Goal: Feedback & Contribution: Submit feedback/report problem

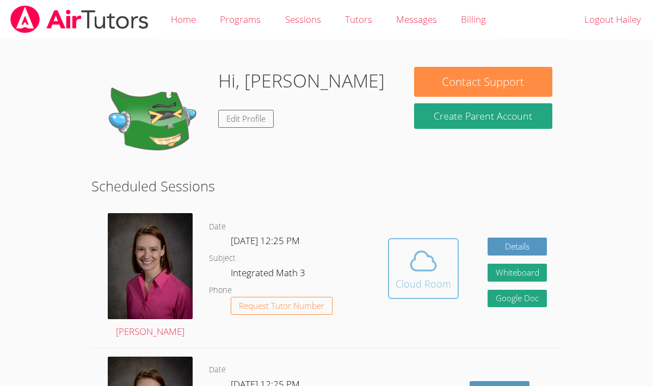
click at [437, 262] on icon at bounding box center [423, 261] width 30 height 30
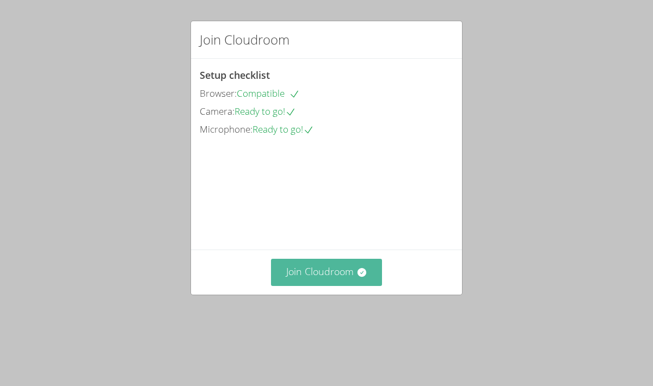
click at [345, 286] on button "Join Cloudroom" at bounding box center [327, 272] width 112 height 27
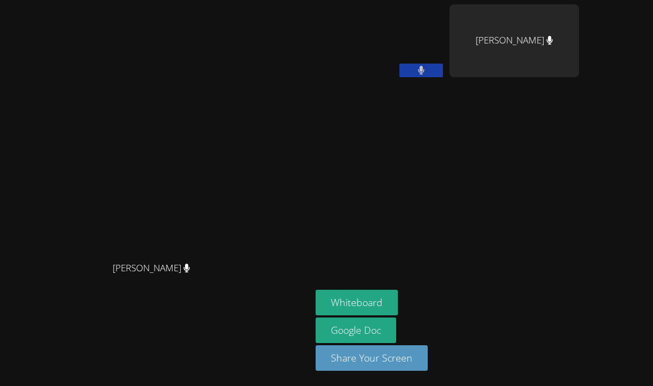
click at [443, 69] on button at bounding box center [422, 71] width 44 height 14
click at [398, 299] on button "Whiteboard" at bounding box center [357, 303] width 82 height 26
click at [398, 302] on button "Whiteboard" at bounding box center [357, 303] width 82 height 26
click at [427, 71] on icon at bounding box center [420, 70] width 11 height 9
click at [498, 68] on div "Mya Vallejo" at bounding box center [515, 40] width 130 height 73
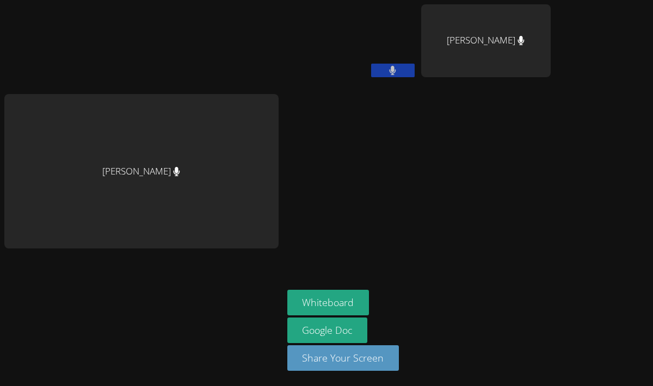
click at [389, 72] on icon at bounding box center [392, 70] width 7 height 9
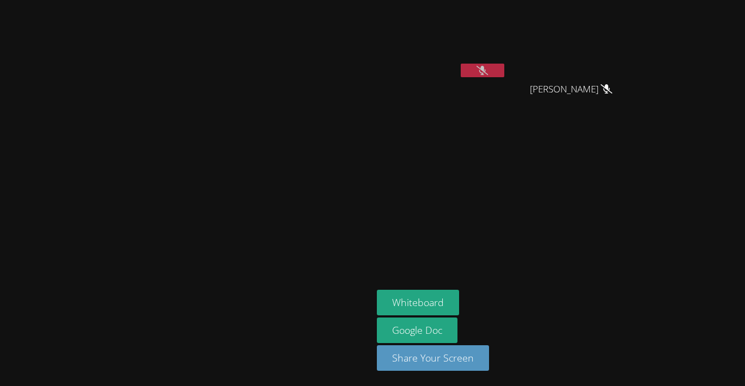
click at [488, 71] on icon at bounding box center [481, 70] width 11 height 9
click at [504, 68] on button at bounding box center [483, 71] width 44 height 14
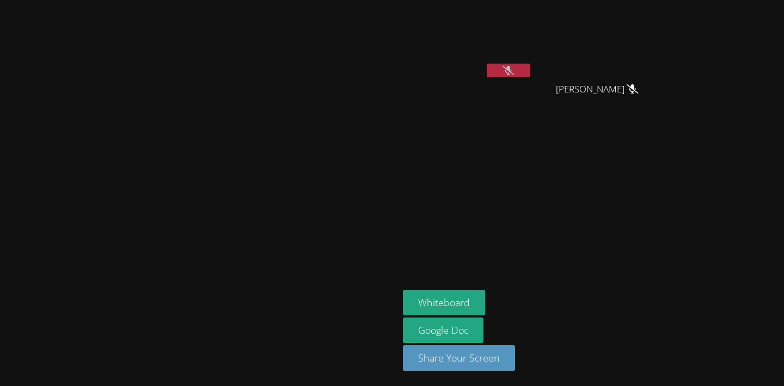
click at [530, 71] on button at bounding box center [509, 71] width 44 height 14
click at [530, 68] on button at bounding box center [509, 71] width 44 height 14
click at [514, 73] on icon at bounding box center [507, 70] width 11 height 9
click at [512, 70] on icon at bounding box center [508, 70] width 7 height 9
click at [514, 70] on icon at bounding box center [507, 70] width 11 height 9
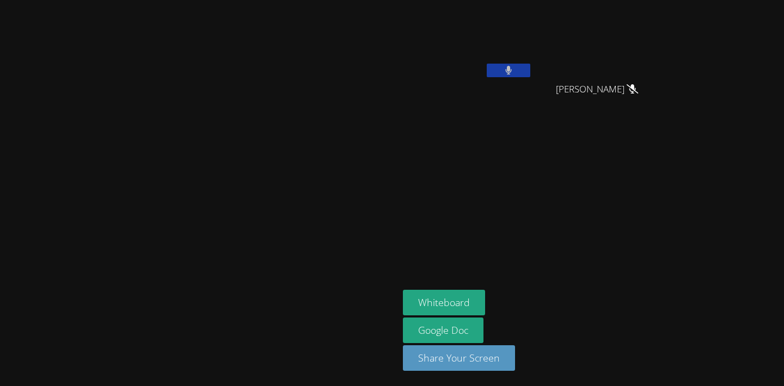
click at [530, 65] on button at bounding box center [509, 71] width 44 height 14
click at [514, 70] on icon at bounding box center [507, 70] width 11 height 9
click at [530, 70] on button at bounding box center [509, 71] width 44 height 14
click at [530, 72] on button at bounding box center [509, 71] width 44 height 14
click at [530, 66] on button at bounding box center [509, 71] width 44 height 14
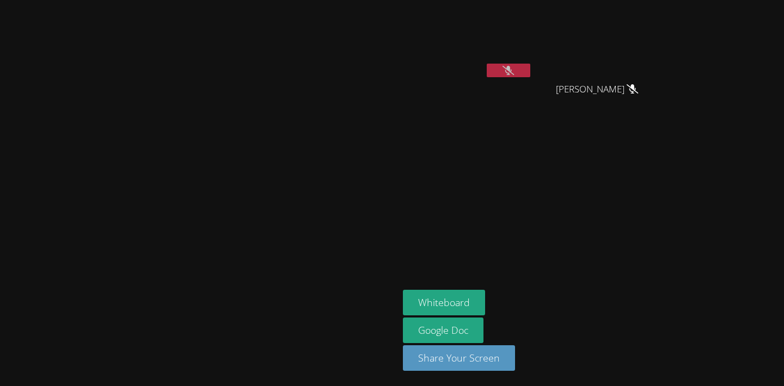
click at [530, 76] on button at bounding box center [509, 71] width 44 height 14
click at [512, 68] on icon at bounding box center [508, 70] width 7 height 9
click at [514, 70] on icon at bounding box center [507, 70] width 11 height 9
click at [512, 72] on icon at bounding box center [508, 70] width 7 height 9
click at [514, 72] on icon at bounding box center [507, 70] width 11 height 9
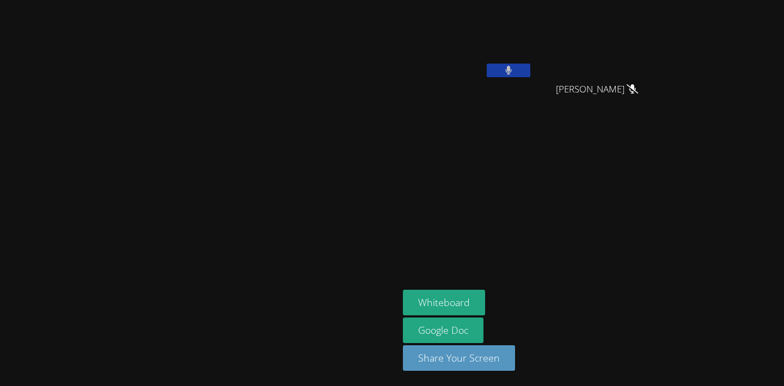
click at [530, 75] on button at bounding box center [509, 71] width 44 height 14
click at [530, 73] on button at bounding box center [509, 71] width 44 height 14
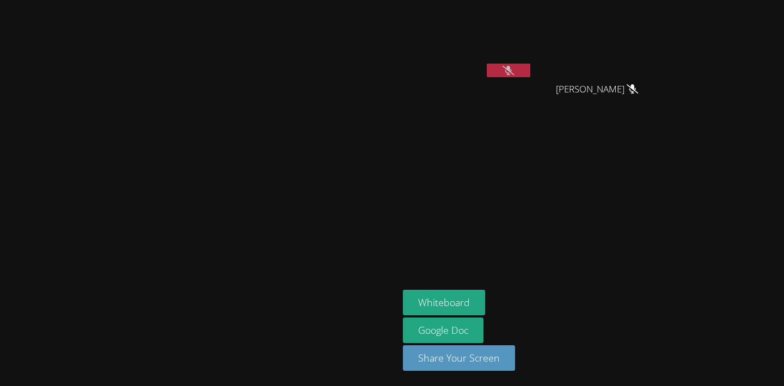
click at [530, 73] on button at bounding box center [509, 71] width 44 height 14
click at [530, 70] on button at bounding box center [509, 71] width 44 height 14
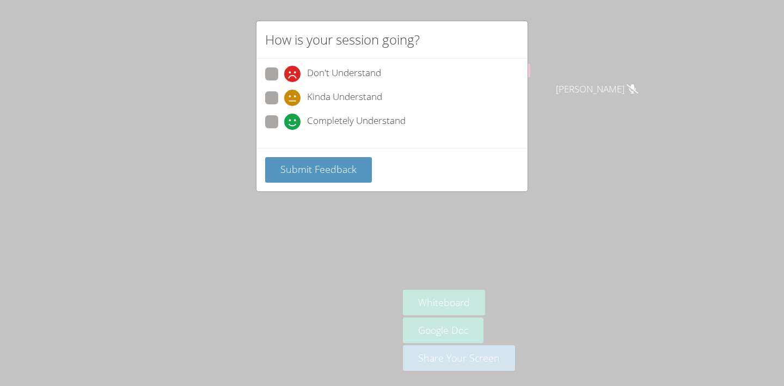
click at [341, 121] on span "Completely Understand" at bounding box center [356, 122] width 99 height 16
click at [293, 121] on input "Completely Understand" at bounding box center [288, 119] width 9 height 9
radio input "true"
click at [331, 165] on span "Submit Feedback" at bounding box center [318, 169] width 76 height 13
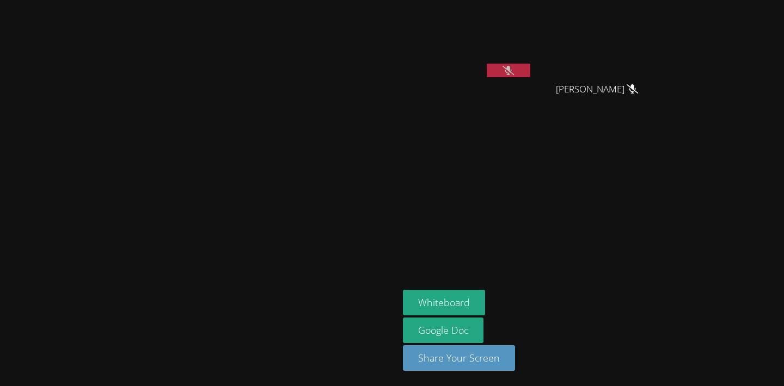
click at [530, 64] on button at bounding box center [509, 71] width 44 height 14
click at [512, 69] on icon at bounding box center [508, 70] width 7 height 9
click at [530, 64] on button at bounding box center [509, 71] width 44 height 14
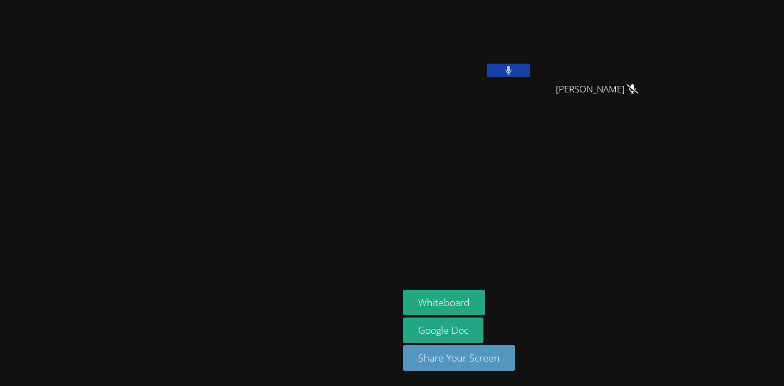
click at [530, 64] on button at bounding box center [509, 71] width 44 height 14
click at [512, 71] on icon at bounding box center [508, 70] width 7 height 9
